Goal: Task Accomplishment & Management: Manage account settings

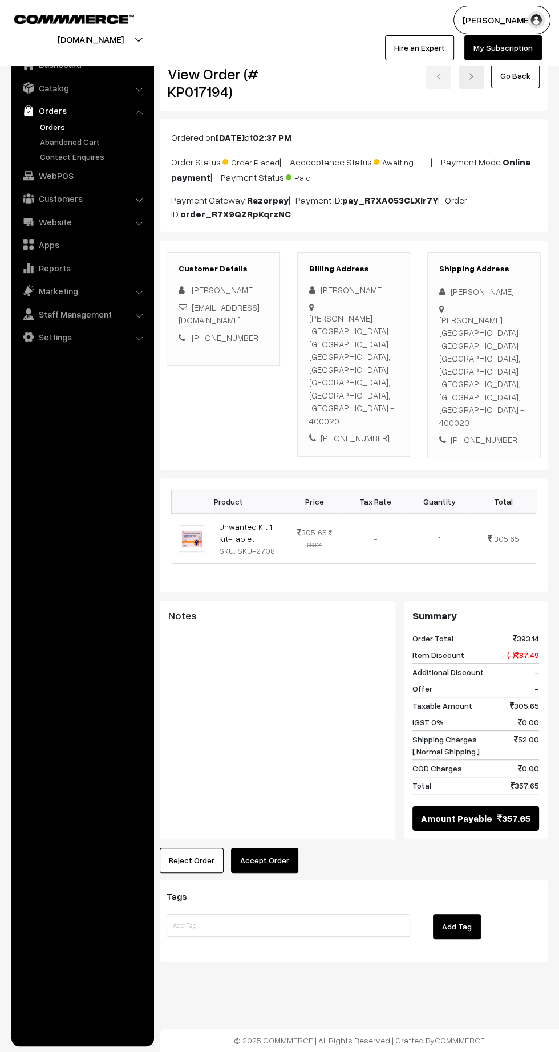
click at [54, 123] on link "Orders" at bounding box center [93, 127] width 113 height 12
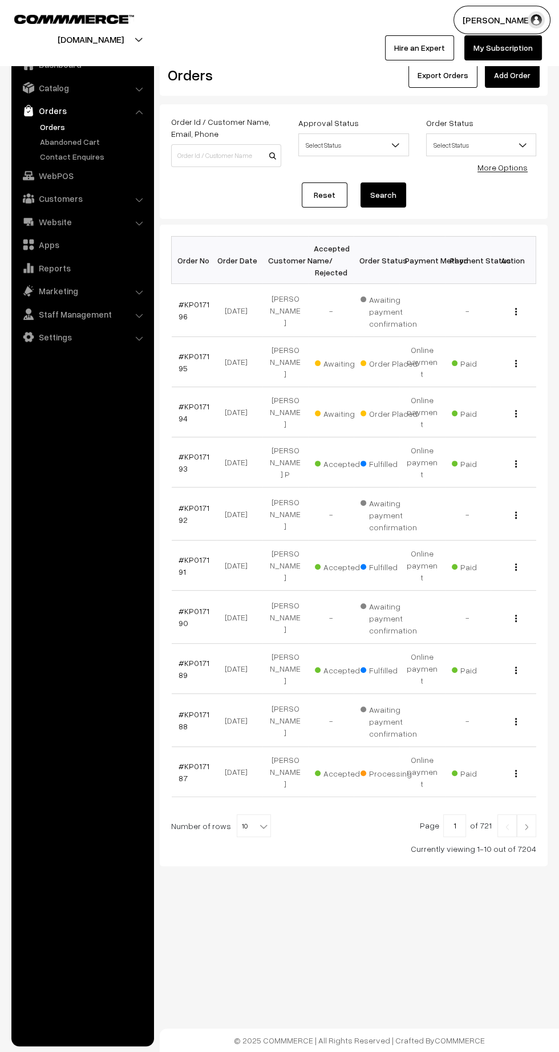
click at [182, 360] on link "#KP017195" at bounding box center [193, 362] width 31 height 22
click at [182, 313] on link "#KP017196" at bounding box center [193, 310] width 31 height 22
click at [184, 351] on link "#KP017195" at bounding box center [193, 362] width 31 height 22
